Goal: Task Accomplishment & Management: Manage account settings

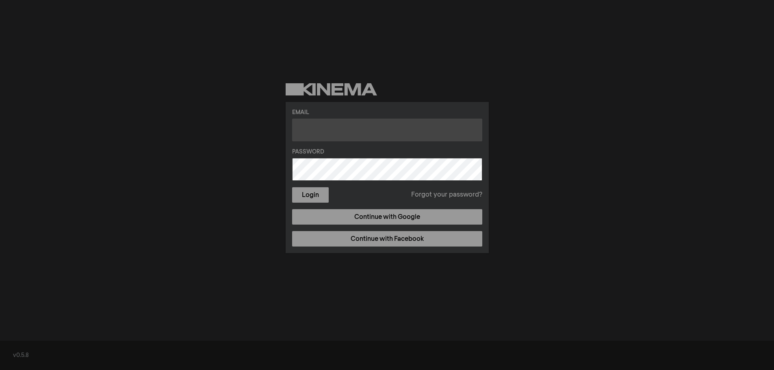
click at [322, 130] on input "text" at bounding box center [387, 130] width 190 height 23
type input "saras@bigbear.com"
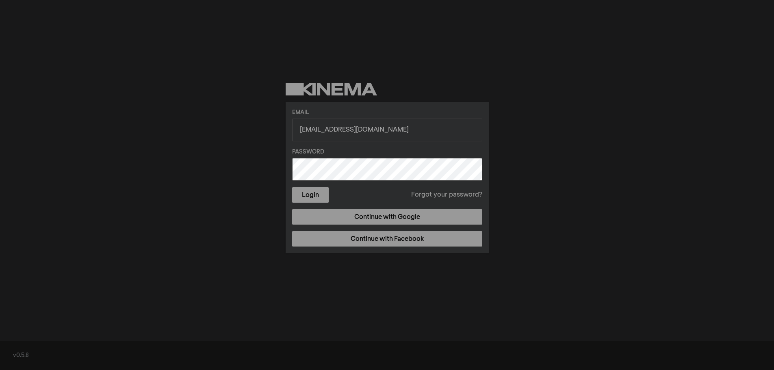
click at [470, 193] on link "Forgot your password?" at bounding box center [446, 195] width 71 height 10
click at [292, 187] on button "Login" at bounding box center [310, 194] width 37 height 15
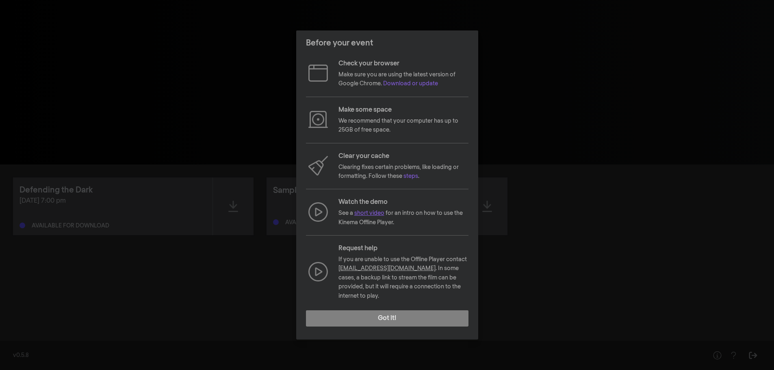
click at [375, 216] on link "short video" at bounding box center [369, 213] width 30 height 6
click at [398, 315] on button "Got it!" at bounding box center [387, 318] width 162 height 16
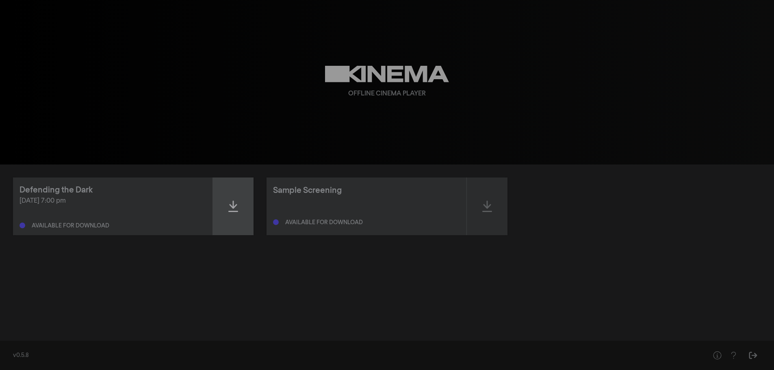
click at [232, 205] on icon at bounding box center [233, 206] width 10 height 13
